Goal: Task Accomplishment & Management: Use online tool/utility

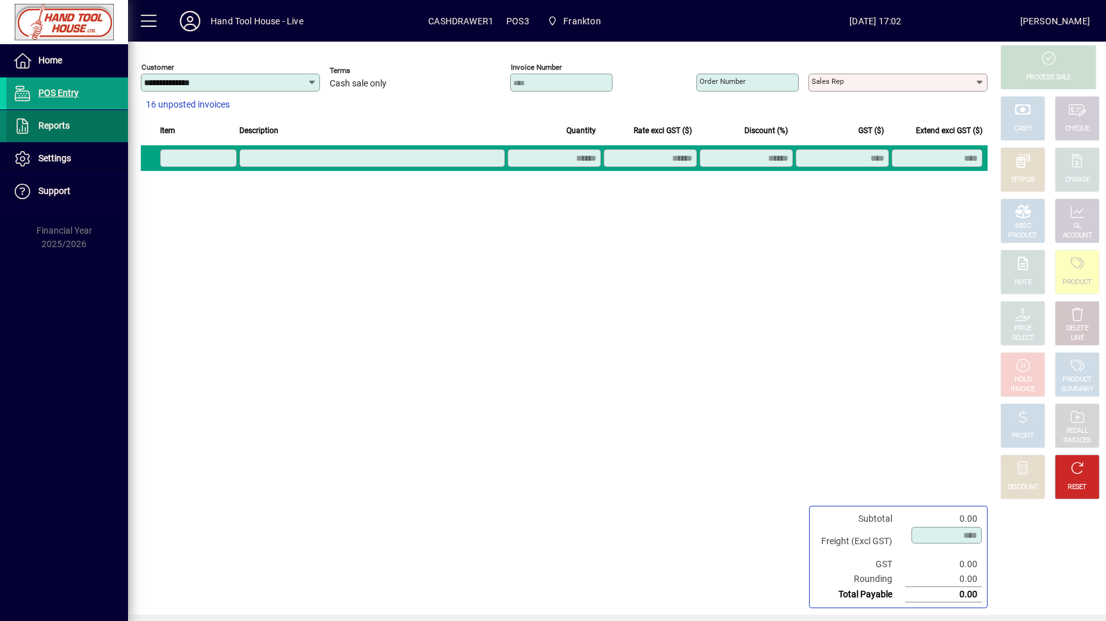
click at [83, 135] on span at bounding box center [67, 126] width 122 height 31
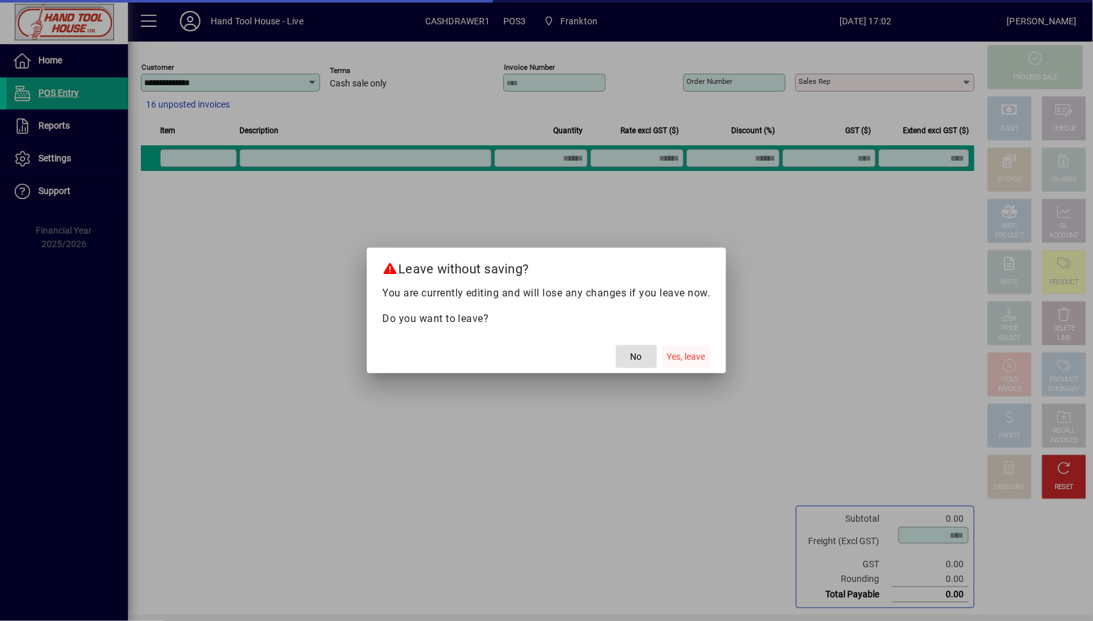
click at [700, 352] on span "Yes, leave" at bounding box center [686, 356] width 38 height 13
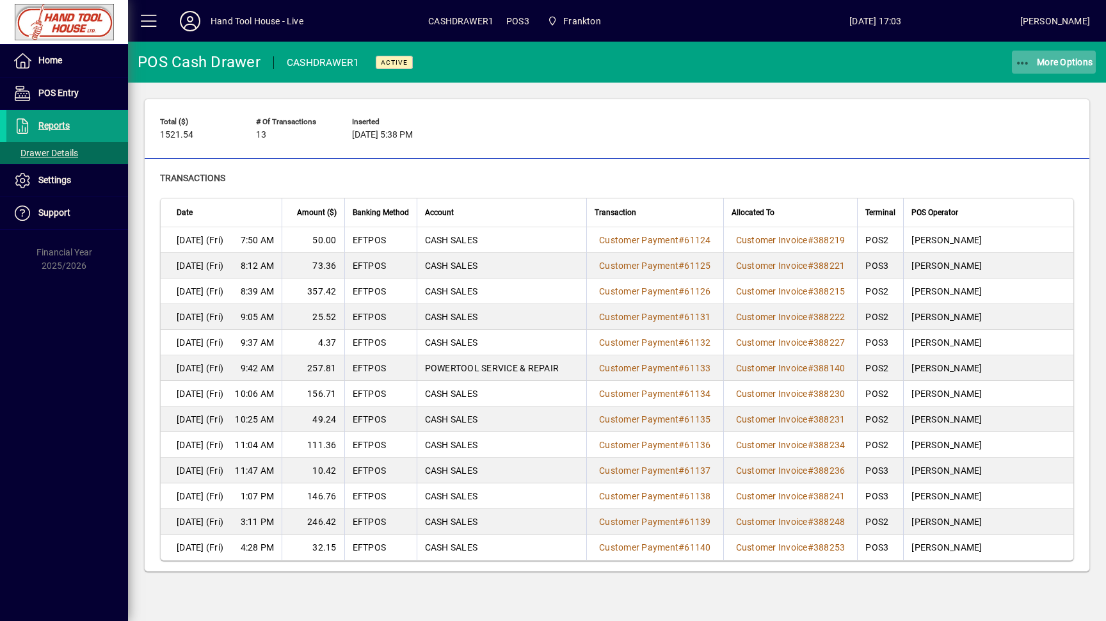
click at [1078, 71] on span "button" at bounding box center [1054, 62] width 84 height 31
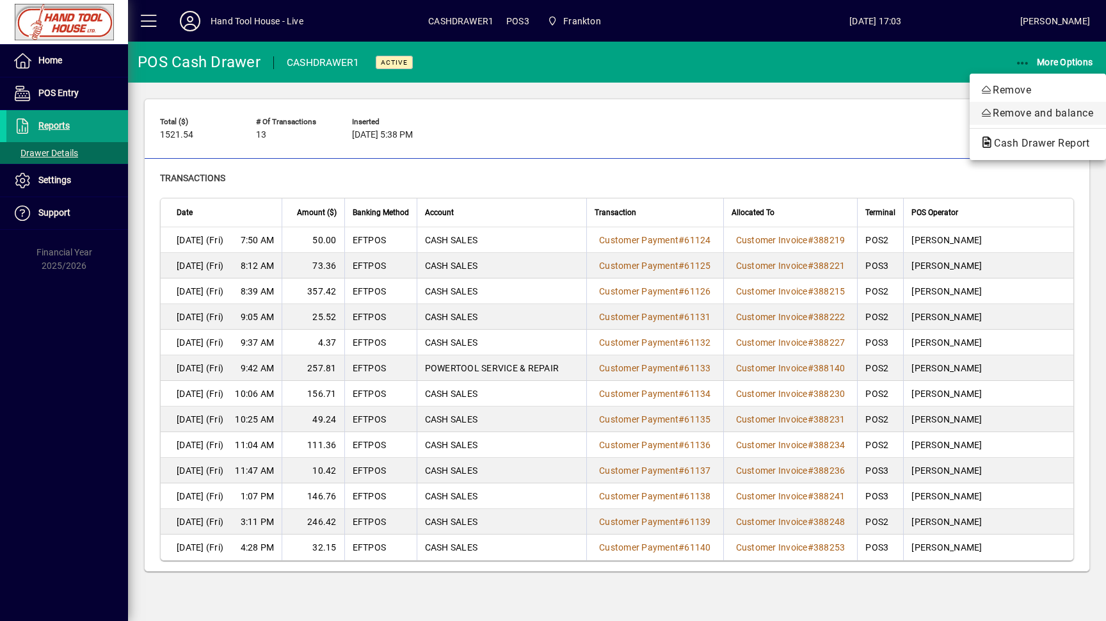
click at [1068, 115] on span "Remove and balance" at bounding box center [1038, 113] width 116 height 15
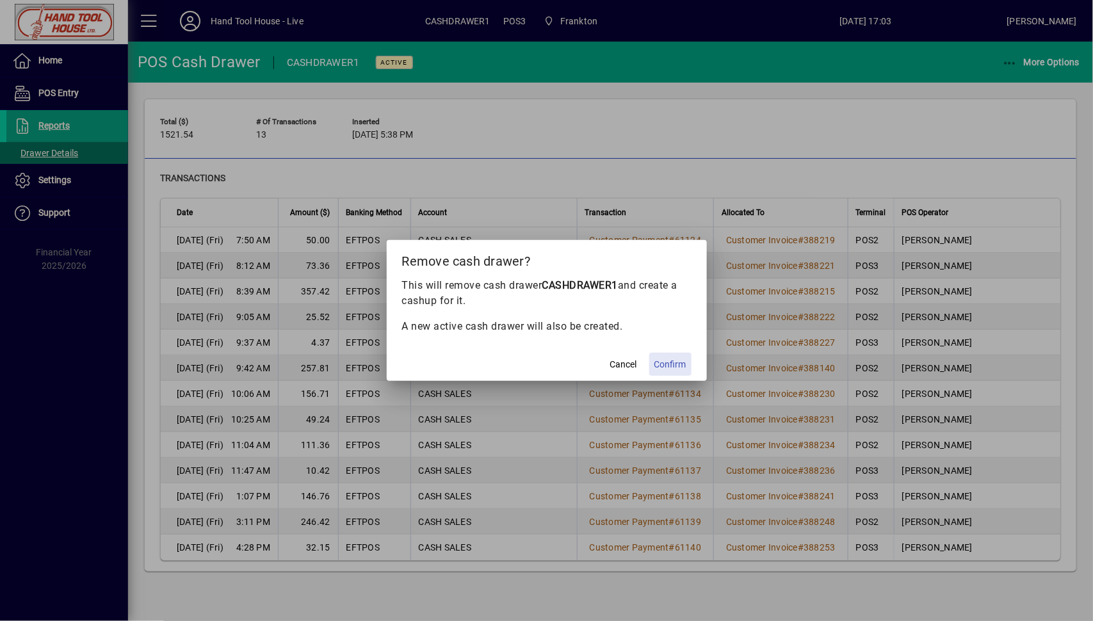
click at [680, 363] on span "Confirm" at bounding box center [670, 364] width 32 height 13
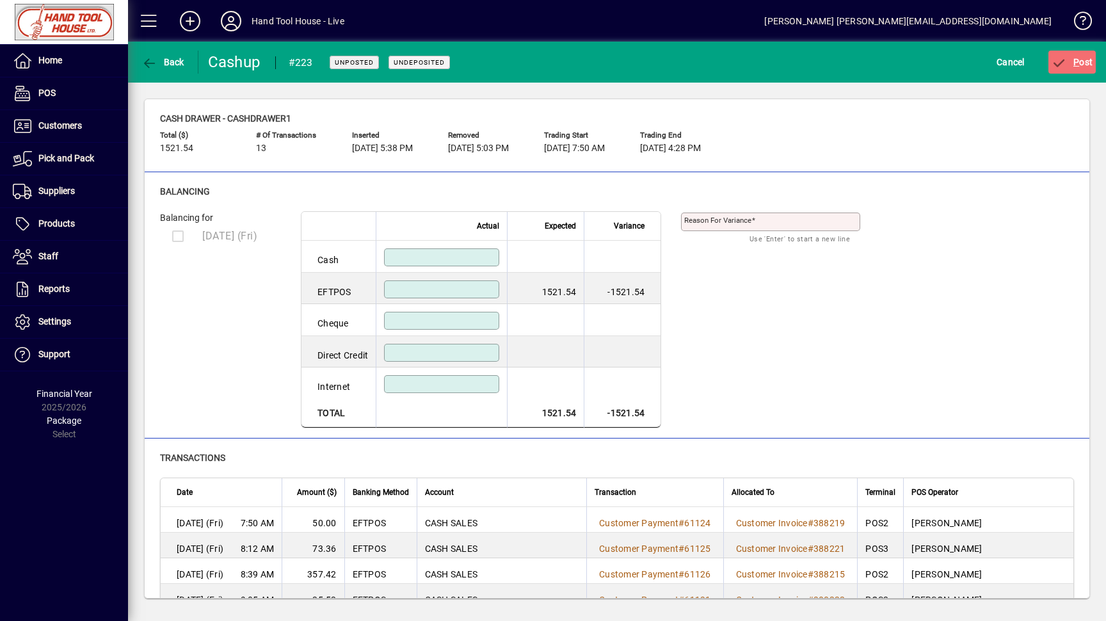
click at [448, 293] on input at bounding box center [442, 289] width 111 height 10
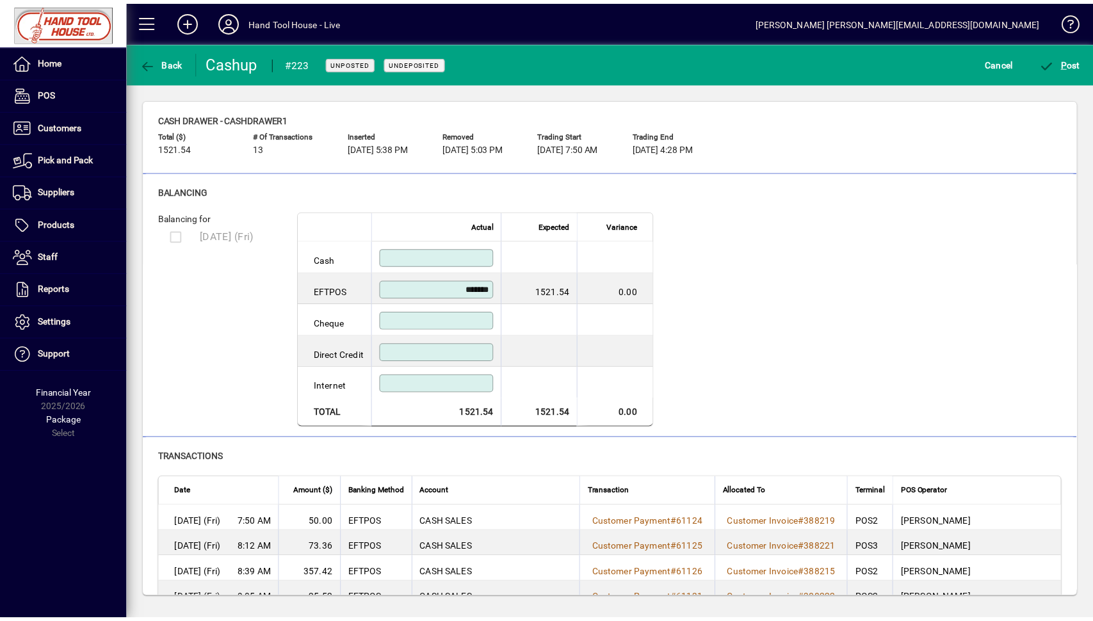
scroll to position [254, 0]
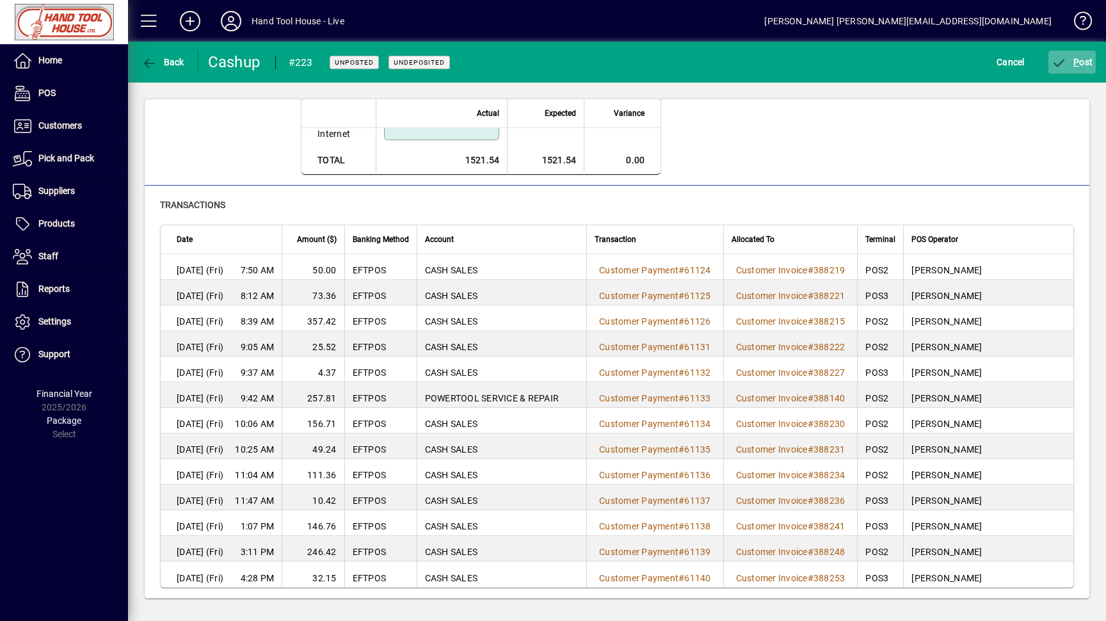
type input "*******"
click at [1084, 59] on span "P ost" at bounding box center [1073, 62] width 42 height 10
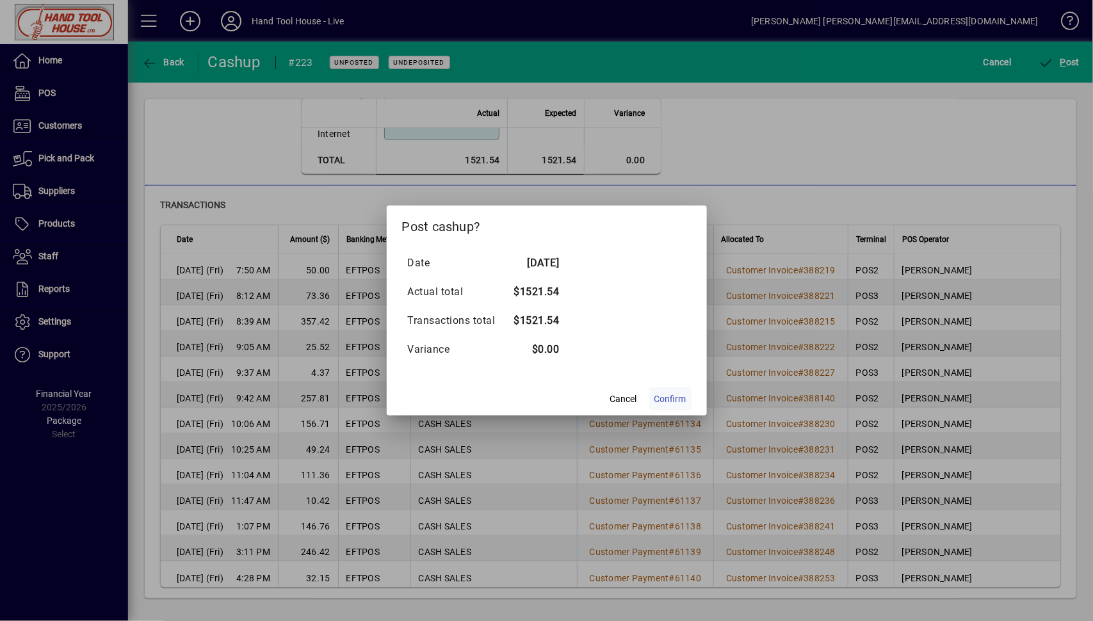
click at [664, 400] on span "Confirm" at bounding box center [670, 398] width 32 height 13
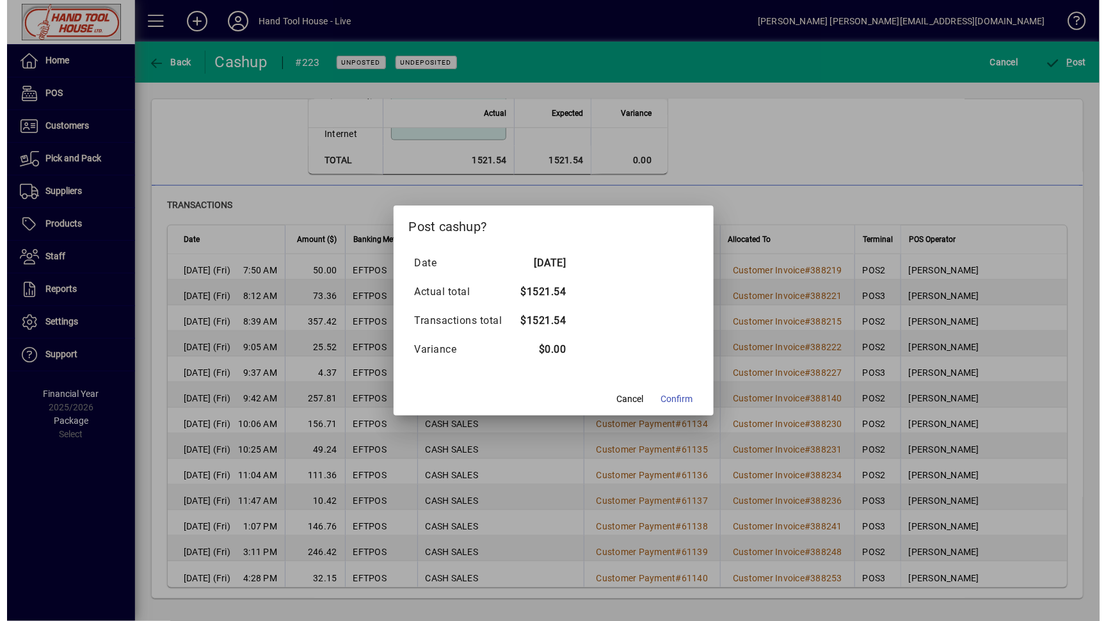
scroll to position [125, 0]
